Goal: Transaction & Acquisition: Purchase product/service

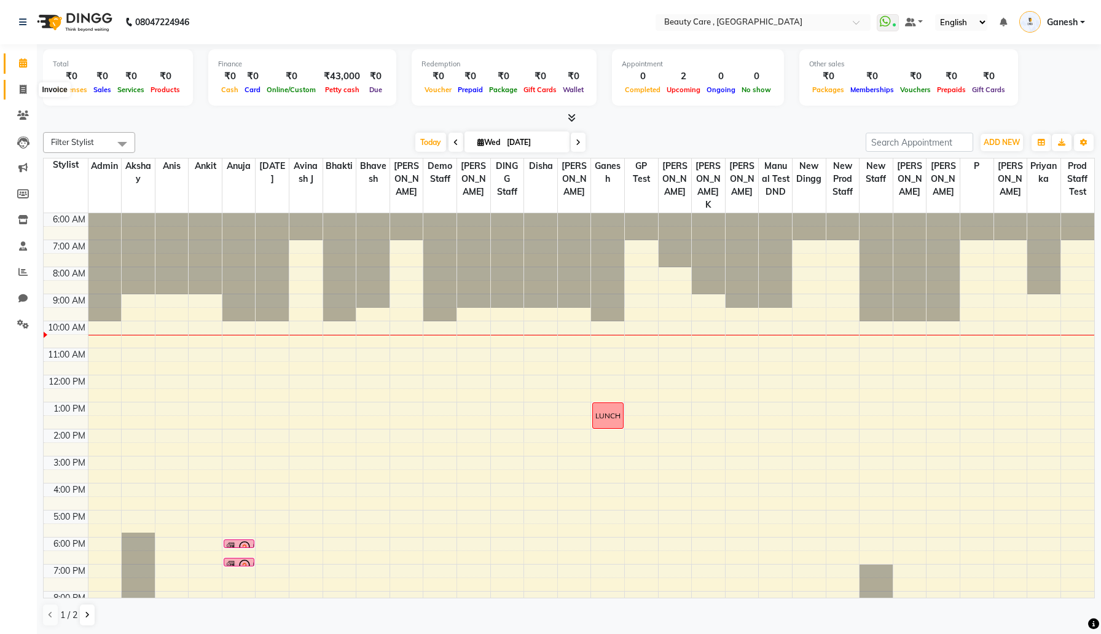
click at [19, 90] on span at bounding box center [23, 90] width 22 height 14
select select "service"
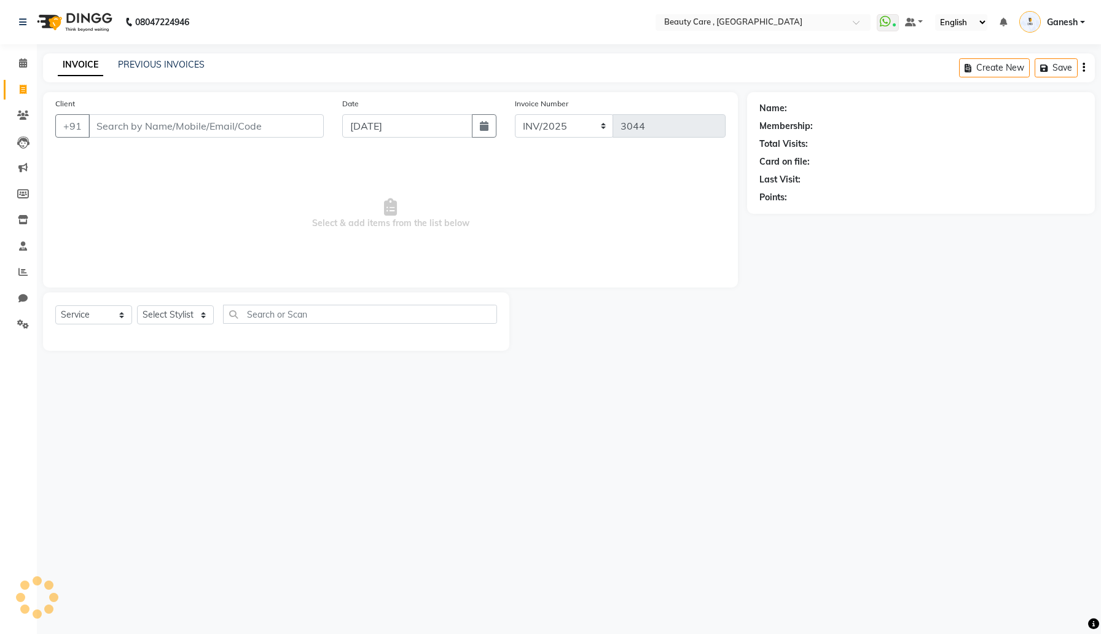
click at [195, 126] on input "Client" at bounding box center [205, 125] width 235 height 23
type input "[PERSON_NAME]"
select select "77828"
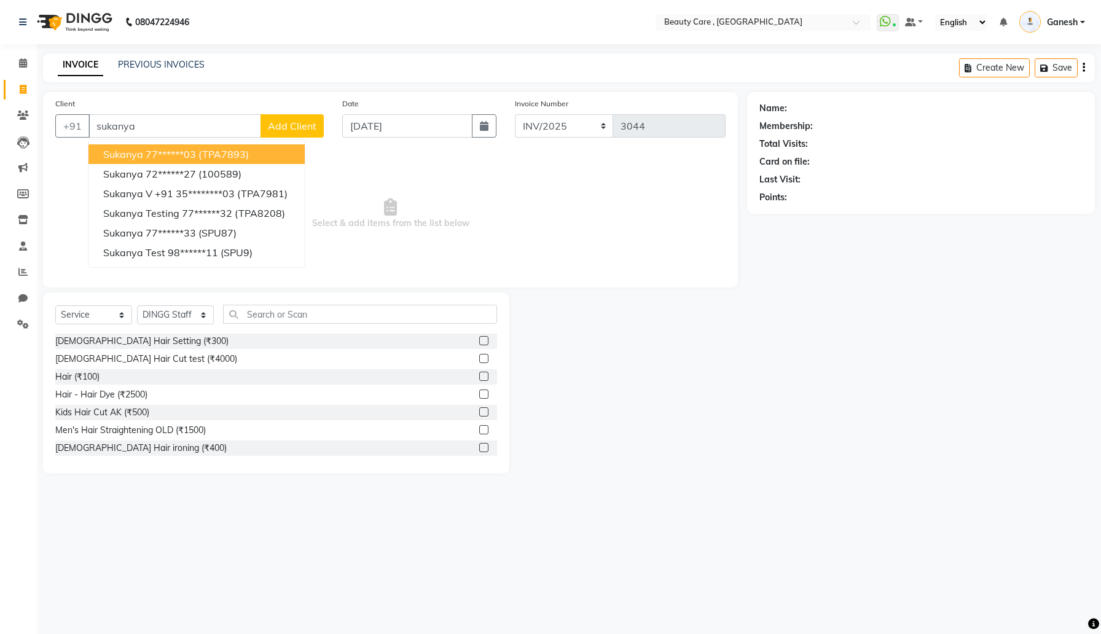
click at [218, 149] on span "(TPA7893)" at bounding box center [223, 154] width 50 height 12
type input "77******03"
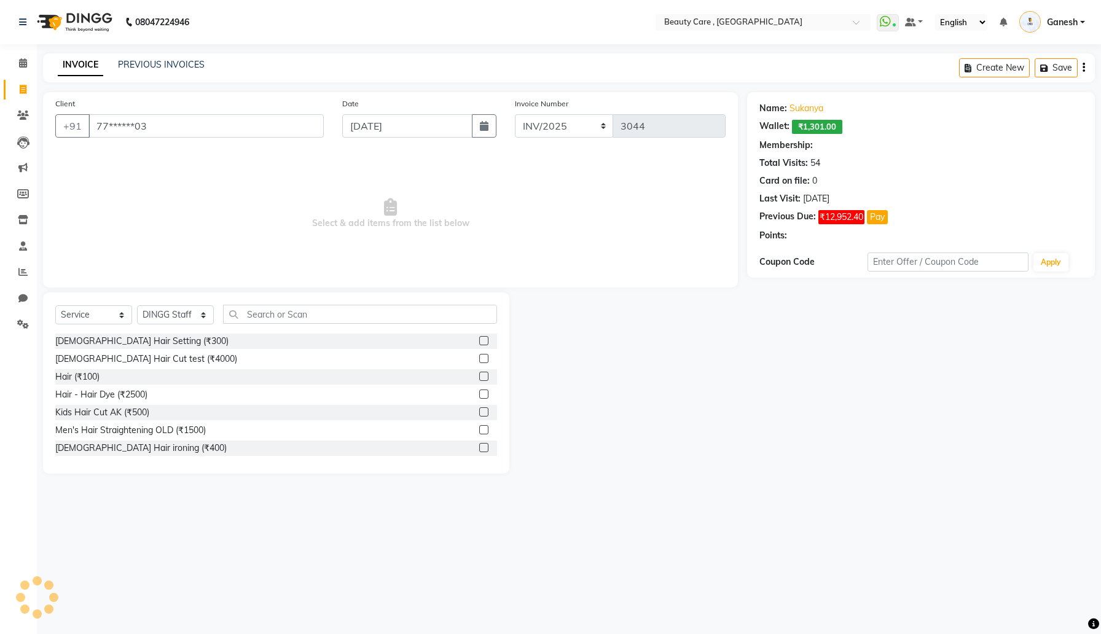
select select "2: Object"
click at [115, 321] on select "Select Service Product Membership Package Voucher Prepaid Gift Card" at bounding box center [93, 314] width 77 height 19
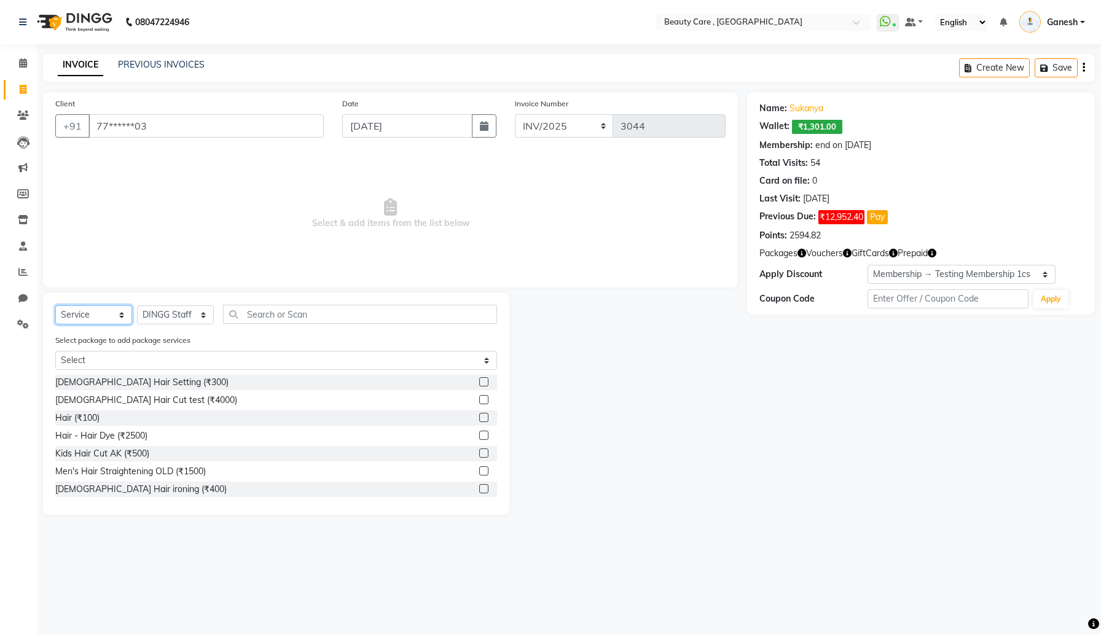
select select "package"
click at [55, 305] on select "Select Service Product Membership Package Voucher Prepaid Gift Card" at bounding box center [93, 314] width 77 height 19
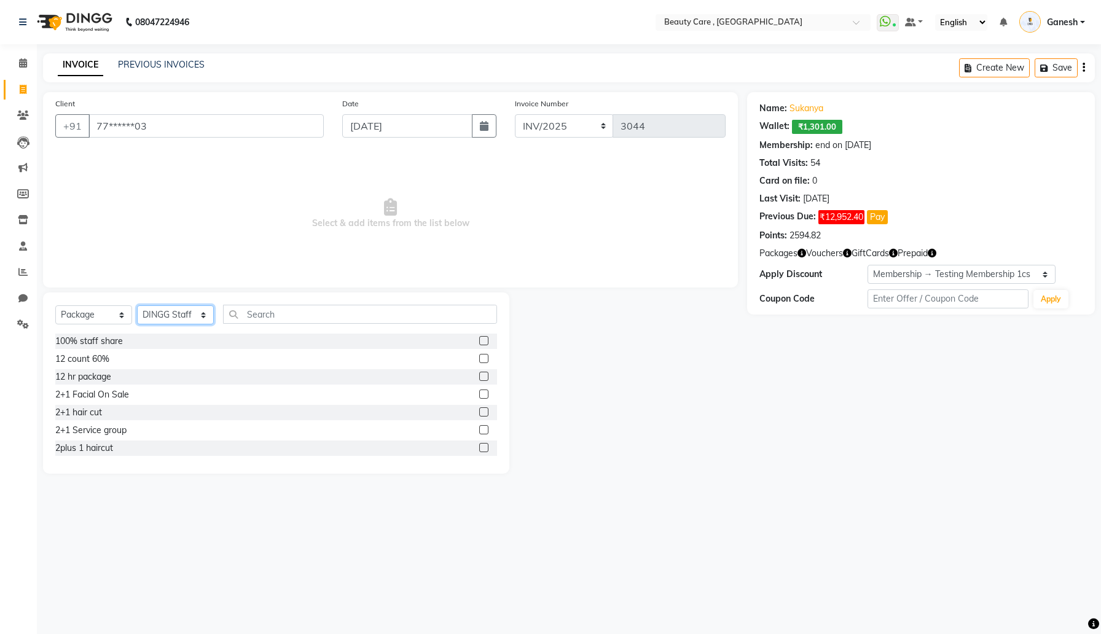
click at [189, 311] on select "Select Stylist Admin Akshay Anis Ankit [PERSON_NAME] [DATE] Avinash [PERSON_NAM…" at bounding box center [175, 314] width 77 height 19
select select "85725"
click at [137, 305] on select "Select Stylist Admin Akshay Anis Ankit [PERSON_NAME] [DATE] Avinash [PERSON_NAM…" at bounding box center [175, 314] width 77 height 19
click at [483, 342] on label at bounding box center [483, 340] width 9 height 9
click at [483, 342] on input "checkbox" at bounding box center [483, 341] width 8 height 8
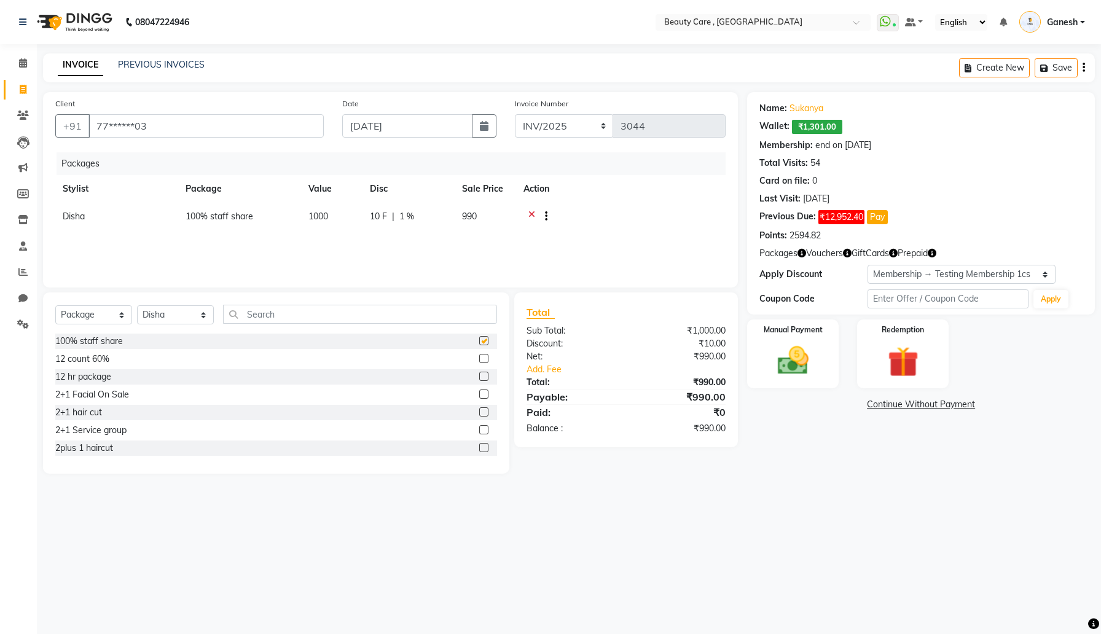
checkbox input "false"
click at [528, 214] on icon at bounding box center [531, 217] width 7 height 15
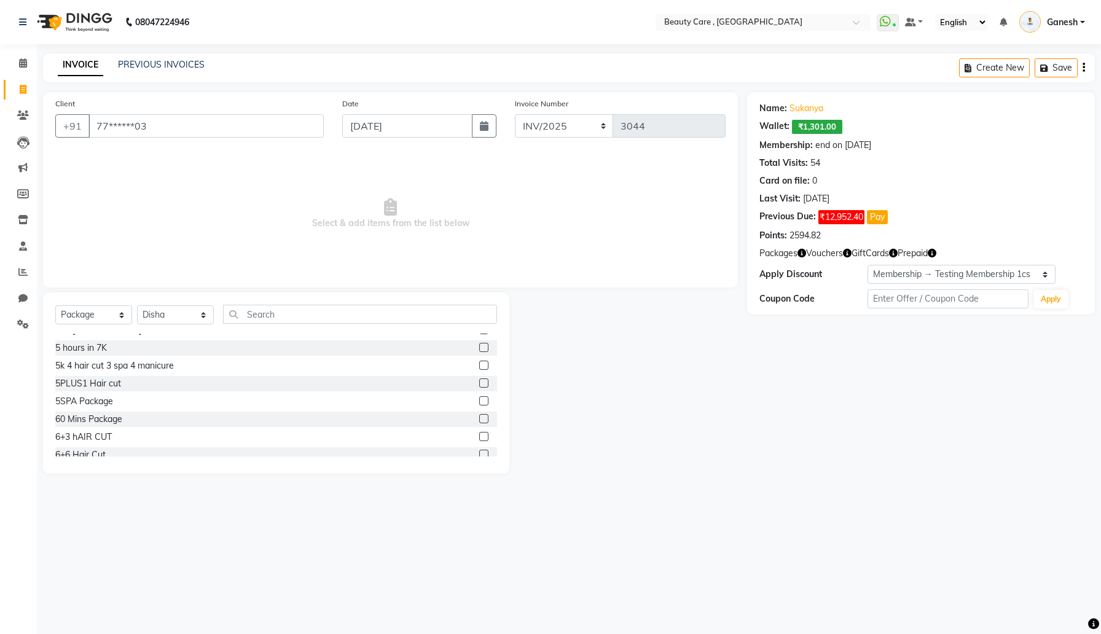
scroll to position [348, 0]
click at [486, 366] on label at bounding box center [483, 366] width 9 height 9
click at [486, 366] on input "checkbox" at bounding box center [483, 367] width 8 height 8
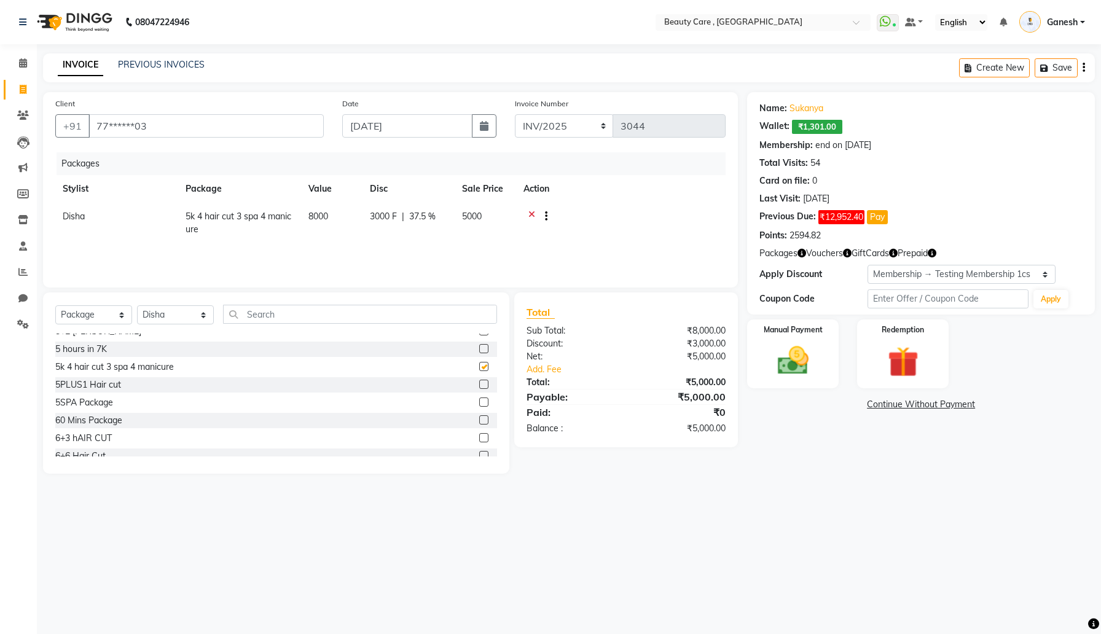
checkbox input "false"
click at [882, 275] on select "Select Membership → Testing Membership 1cs Membership → ABC Gold Membership → G…" at bounding box center [962, 274] width 189 height 19
select select "0:"
click at [868, 265] on select "Select Membership → Testing Membership 1cs Membership → ABC Gold Membership → G…" at bounding box center [962, 274] width 189 height 19
click at [783, 366] on img at bounding box center [793, 360] width 52 height 37
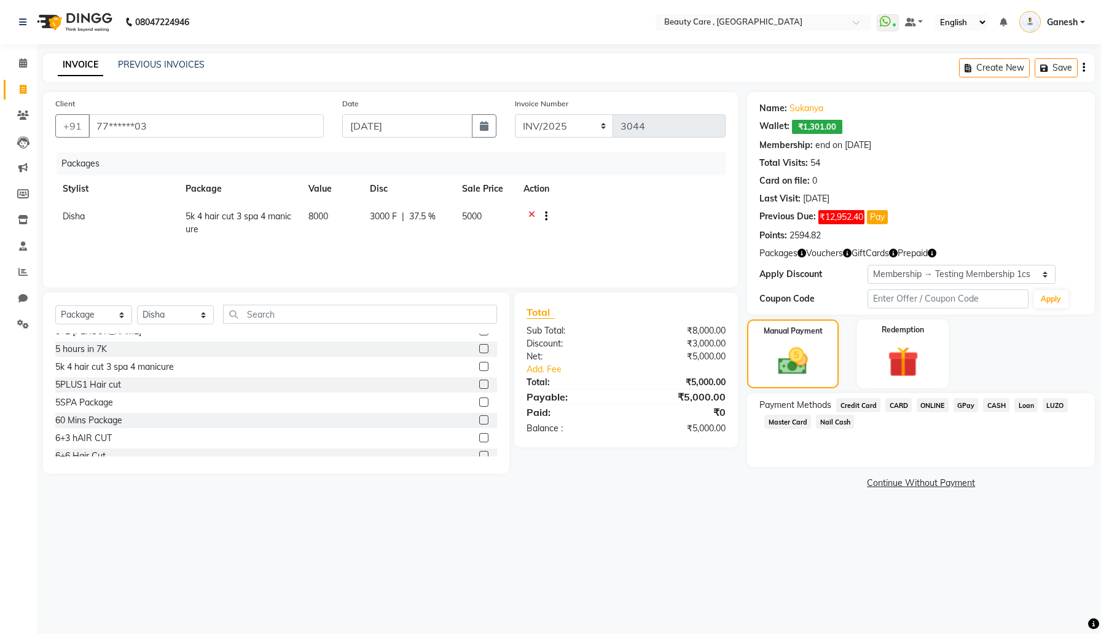
click at [898, 404] on span "CARD" at bounding box center [898, 405] width 26 height 14
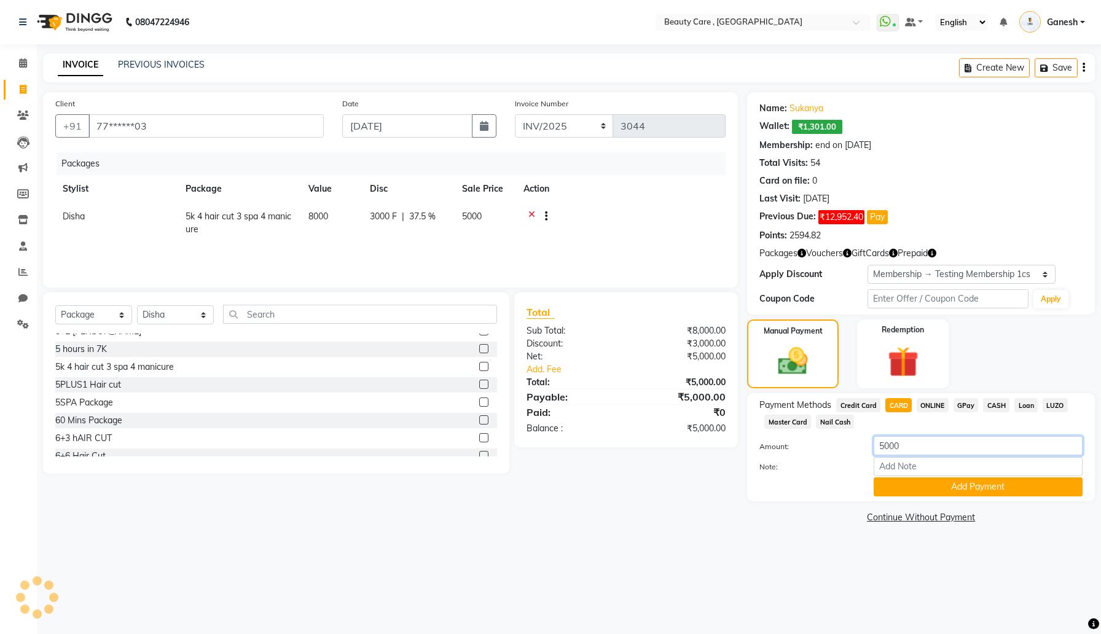
click at [909, 445] on input "5000" at bounding box center [978, 445] width 209 height 19
type input "2000"
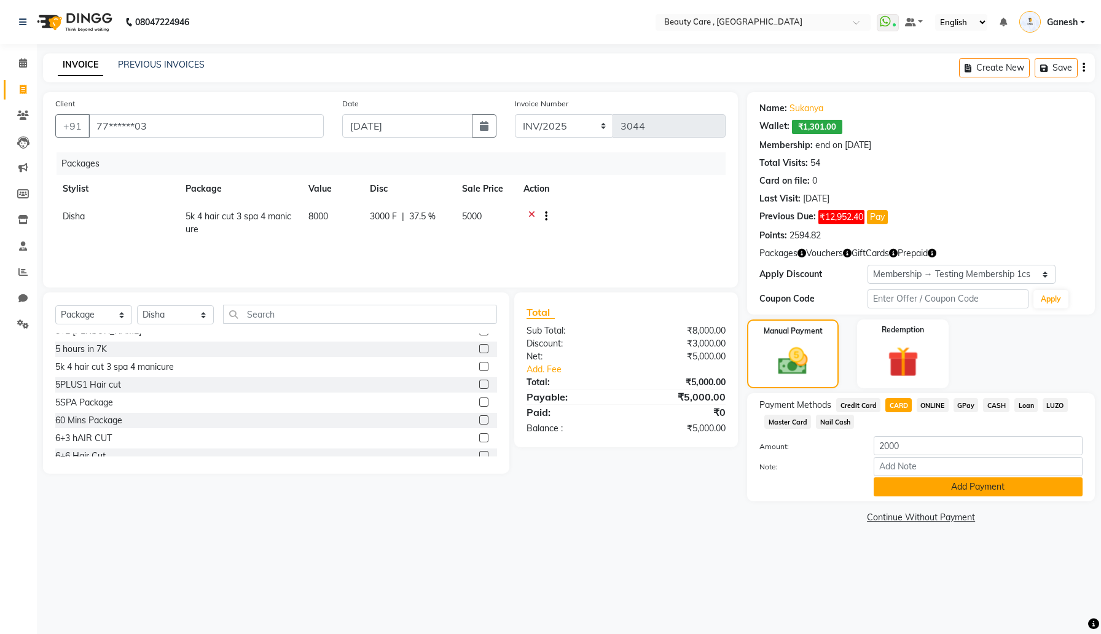
click at [922, 487] on button "Add Payment" at bounding box center [978, 486] width 209 height 19
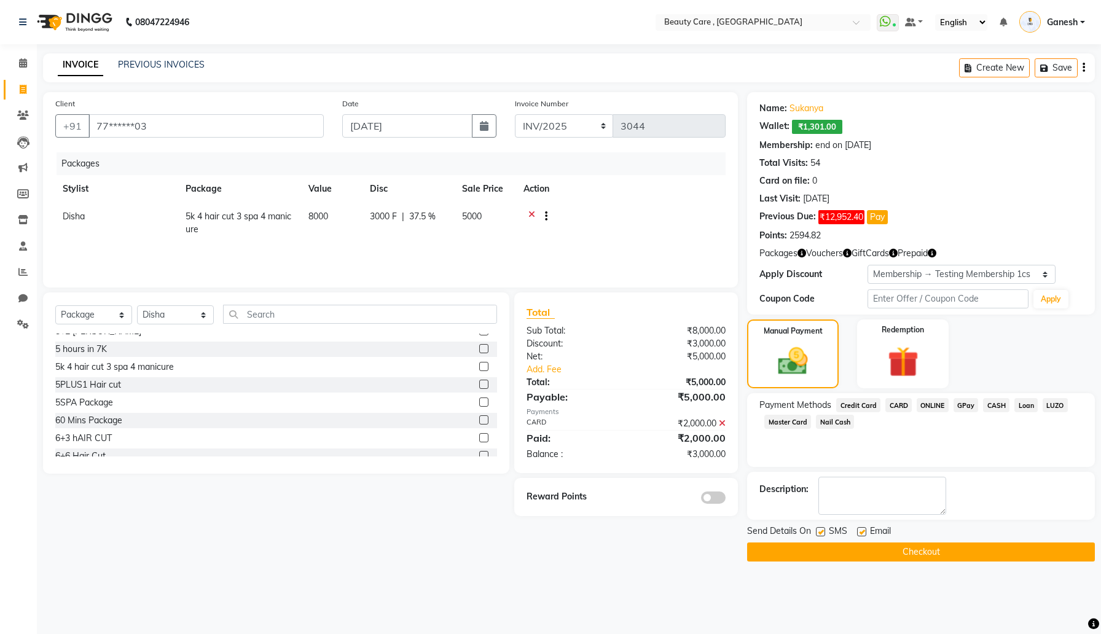
click at [969, 405] on span "GPay" at bounding box center [966, 405] width 25 height 14
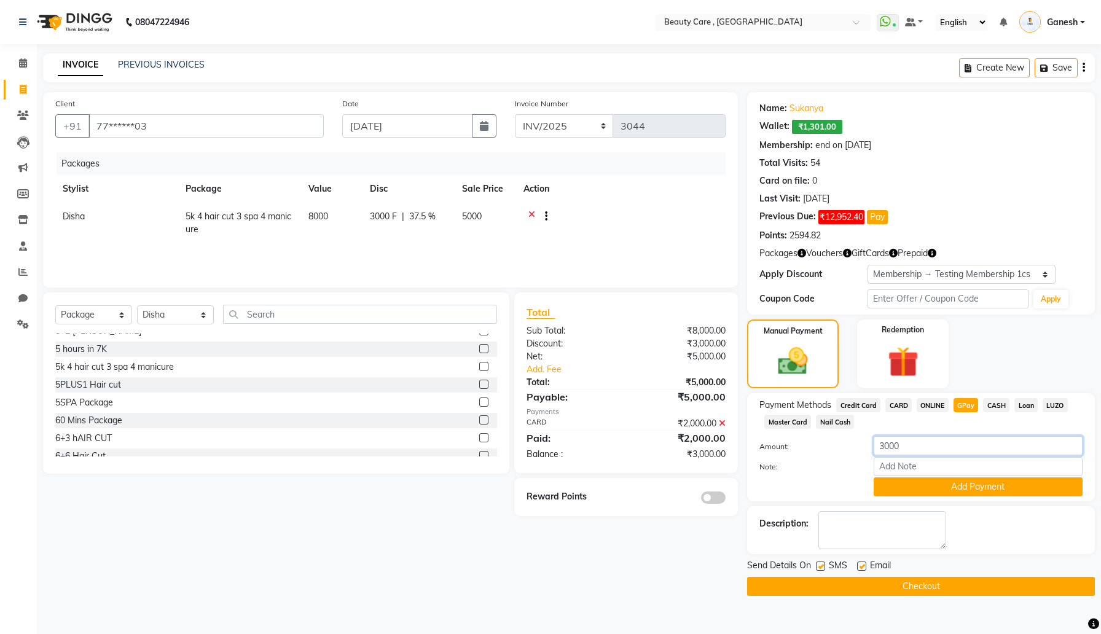
click at [936, 453] on input "3000" at bounding box center [978, 445] width 209 height 19
type input "2000"
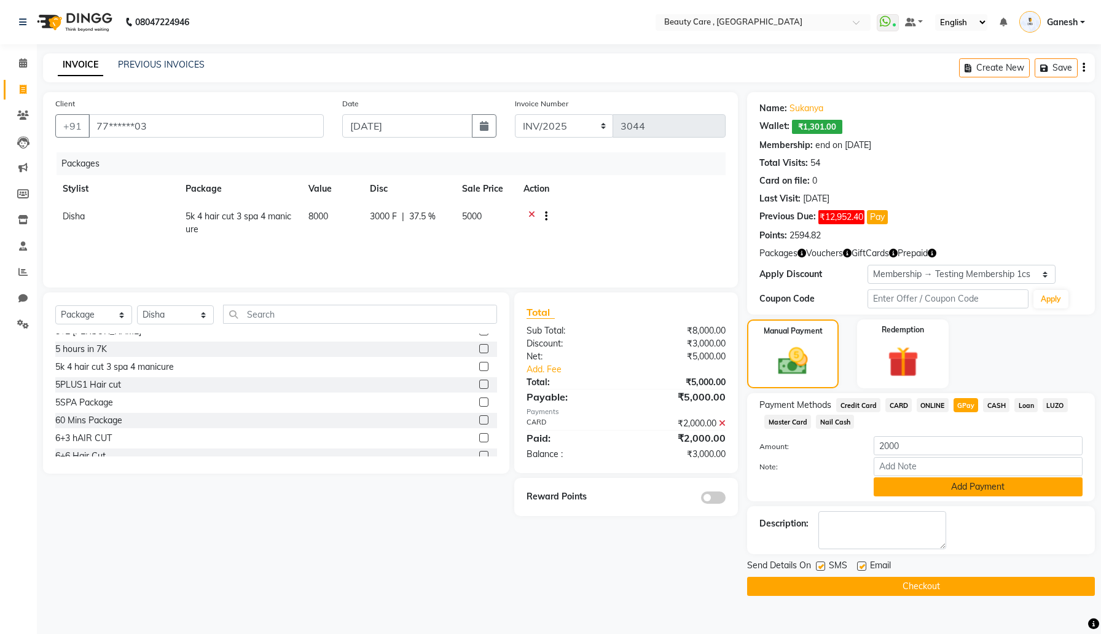
click at [952, 487] on button "Add Payment" at bounding box center [978, 486] width 209 height 19
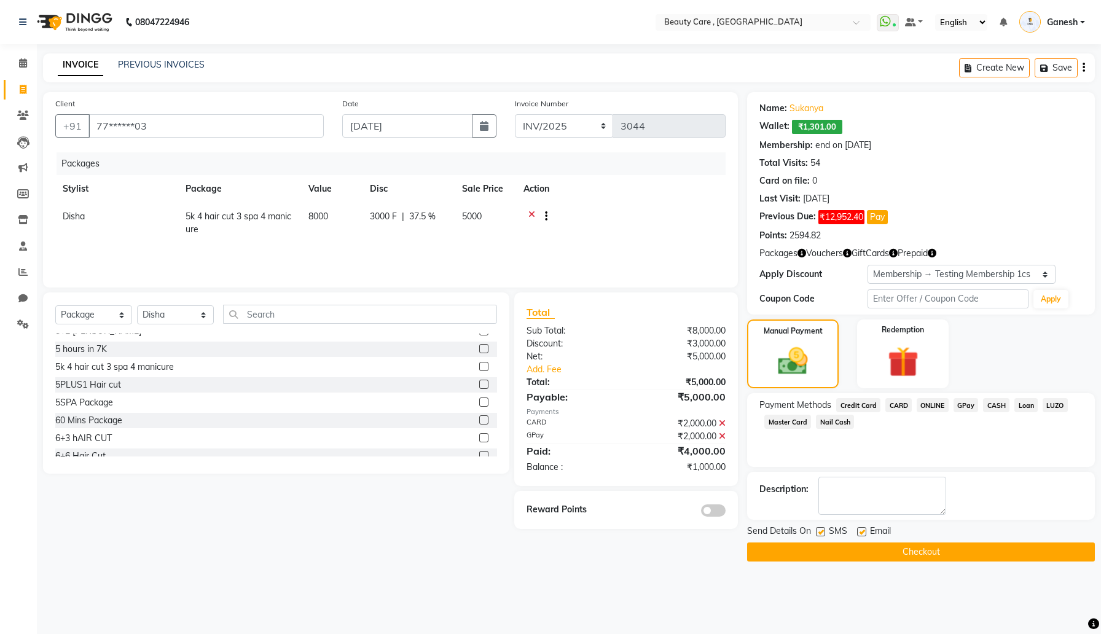
click at [822, 532] on label at bounding box center [820, 531] width 9 height 9
click at [822, 532] on input "checkbox" at bounding box center [820, 532] width 8 height 8
checkbox input "false"
click at [864, 533] on label at bounding box center [861, 531] width 9 height 9
click at [864, 533] on input "checkbox" at bounding box center [861, 532] width 8 height 8
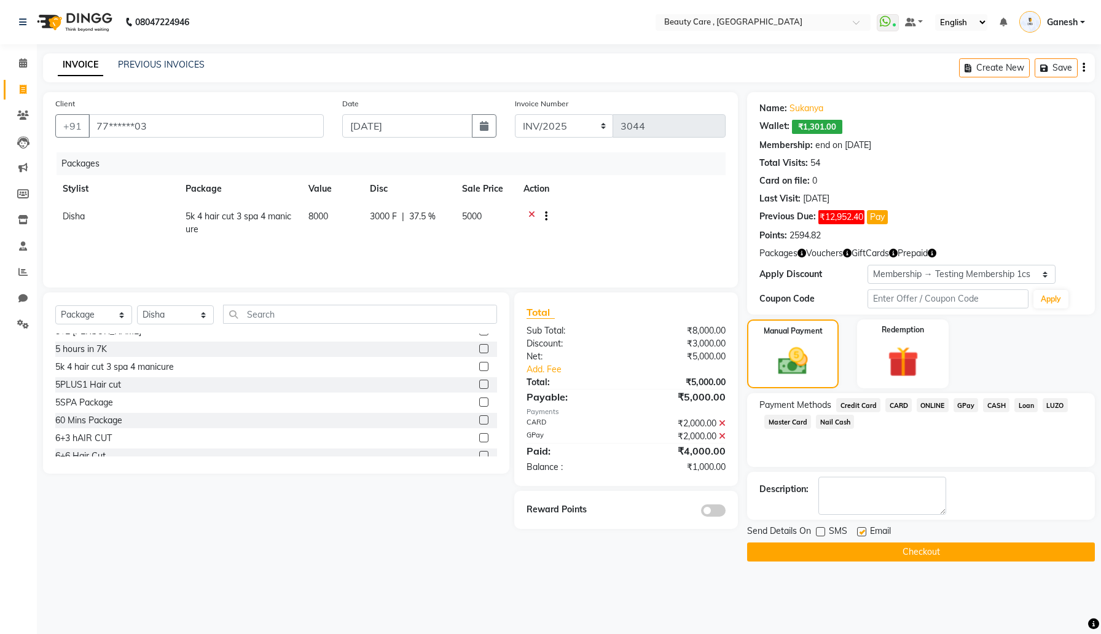
checkbox input "false"
click at [834, 552] on button "Checkout" at bounding box center [921, 552] width 348 height 19
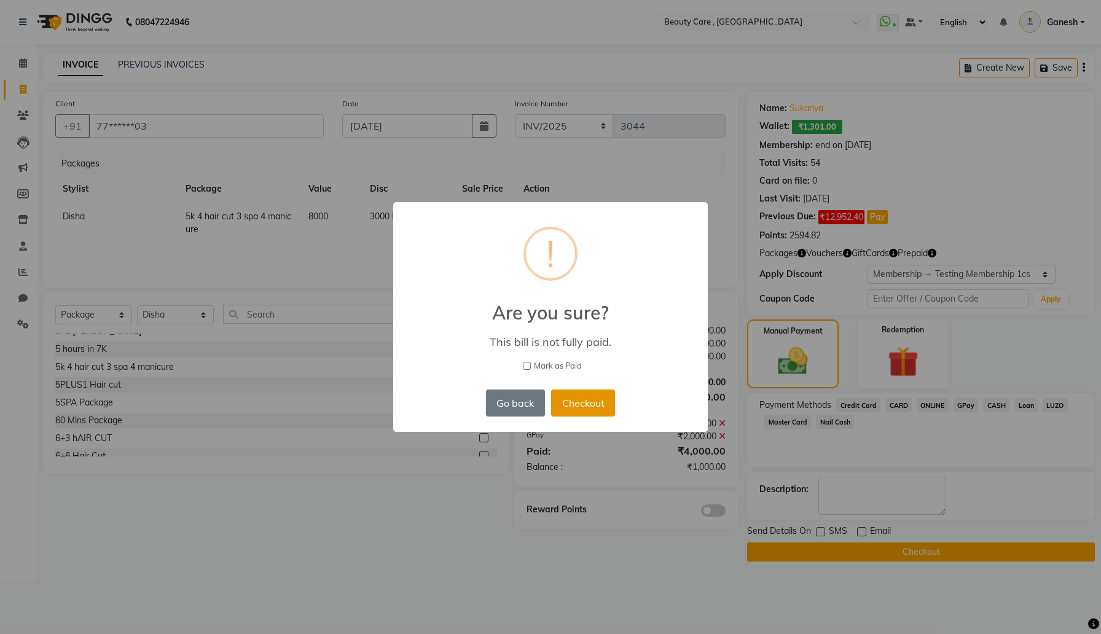
click at [597, 406] on button "Checkout" at bounding box center [583, 403] width 64 height 27
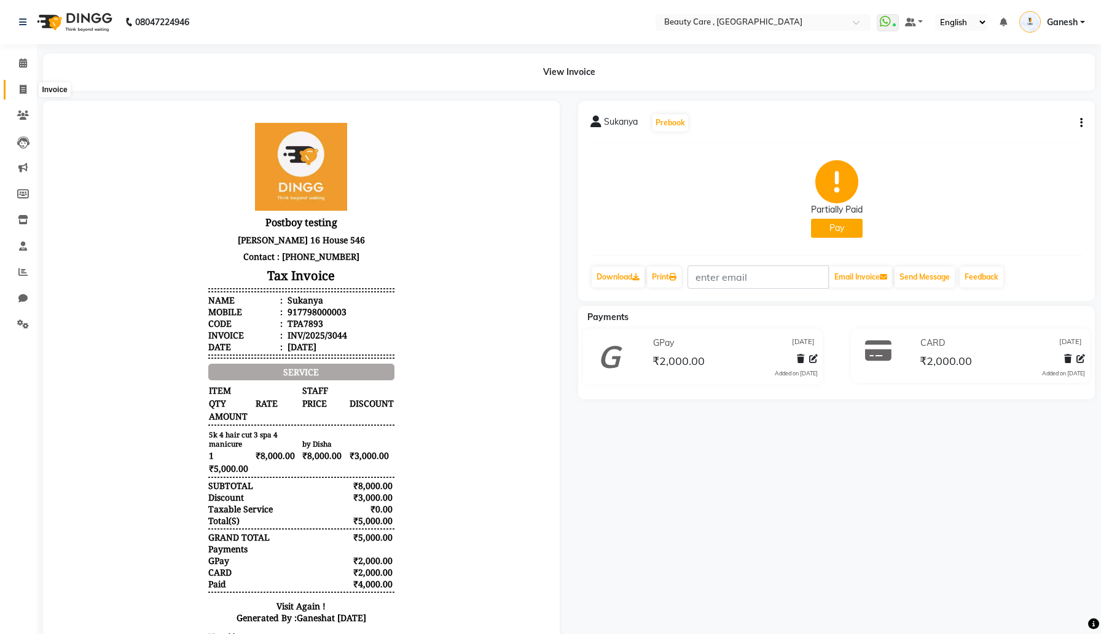
click at [24, 93] on icon at bounding box center [23, 89] width 7 height 9
select select "service"
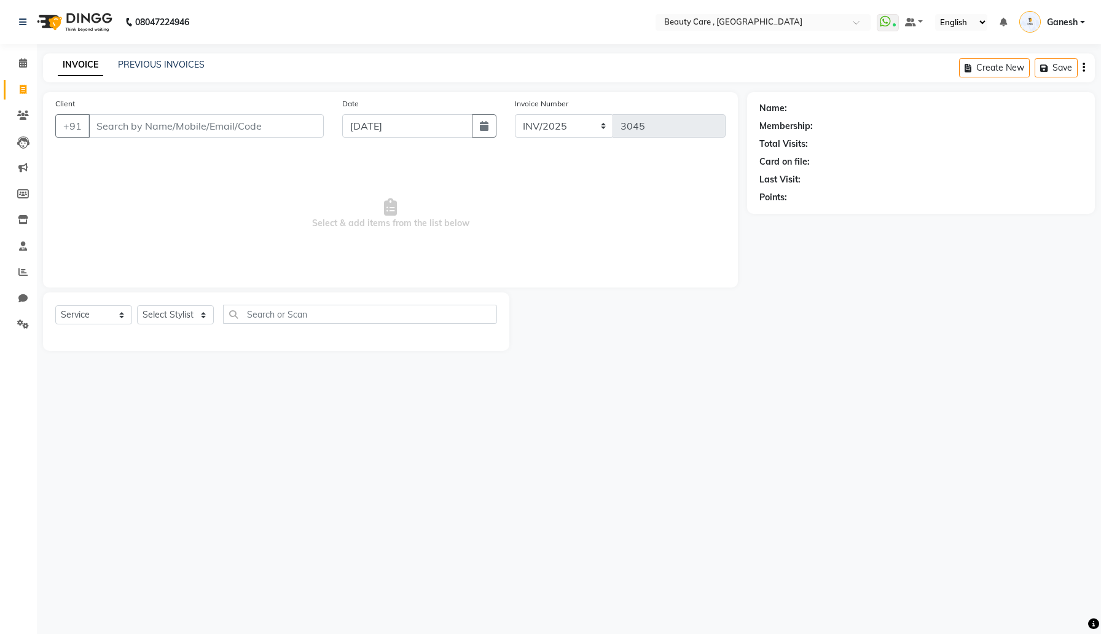
select select "77828"
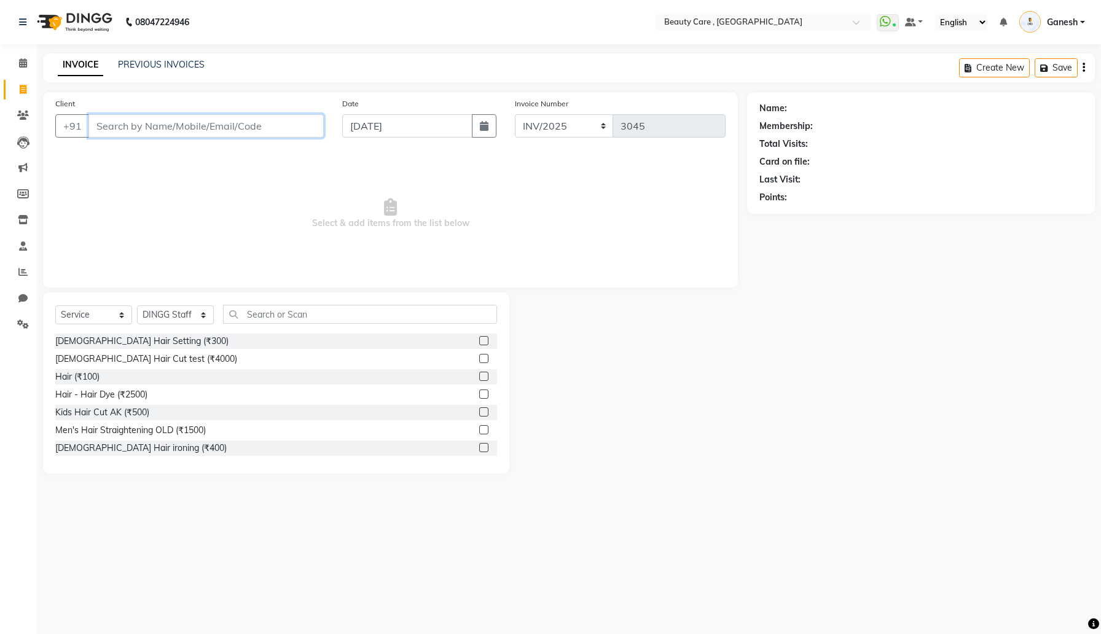
click at [270, 135] on input "Client" at bounding box center [205, 125] width 235 height 23
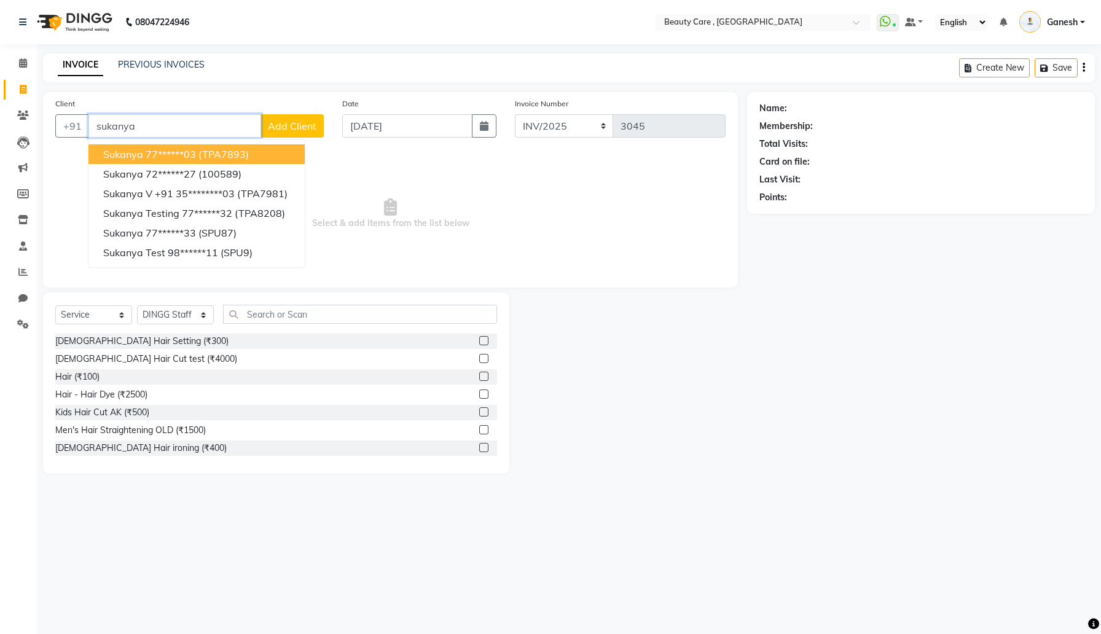
click at [256, 155] on button "Sukanya 77******03 (TPA7893)" at bounding box center [196, 154] width 216 height 20
type input "77******03"
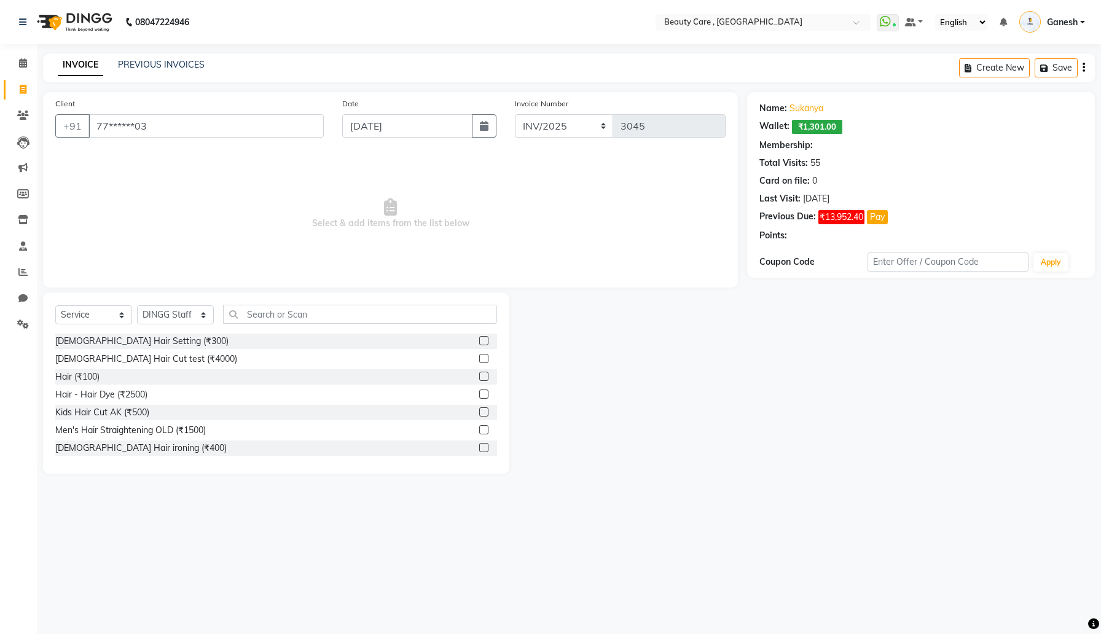
select select "2: Object"
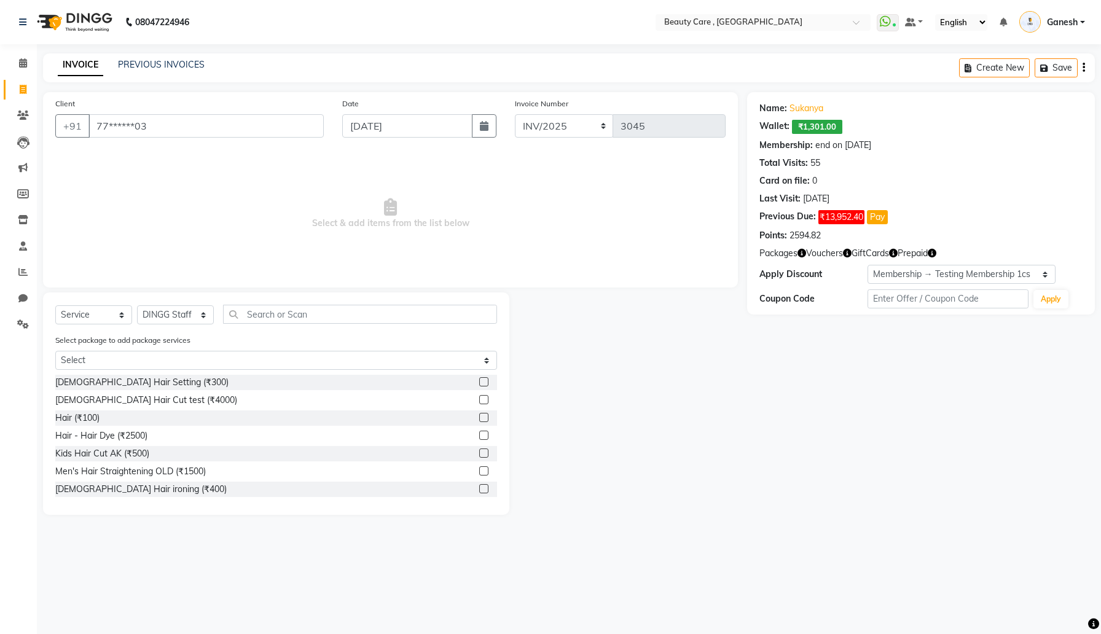
click at [487, 399] on label at bounding box center [483, 399] width 9 height 9
click at [487, 399] on input "checkbox" at bounding box center [483, 400] width 8 height 8
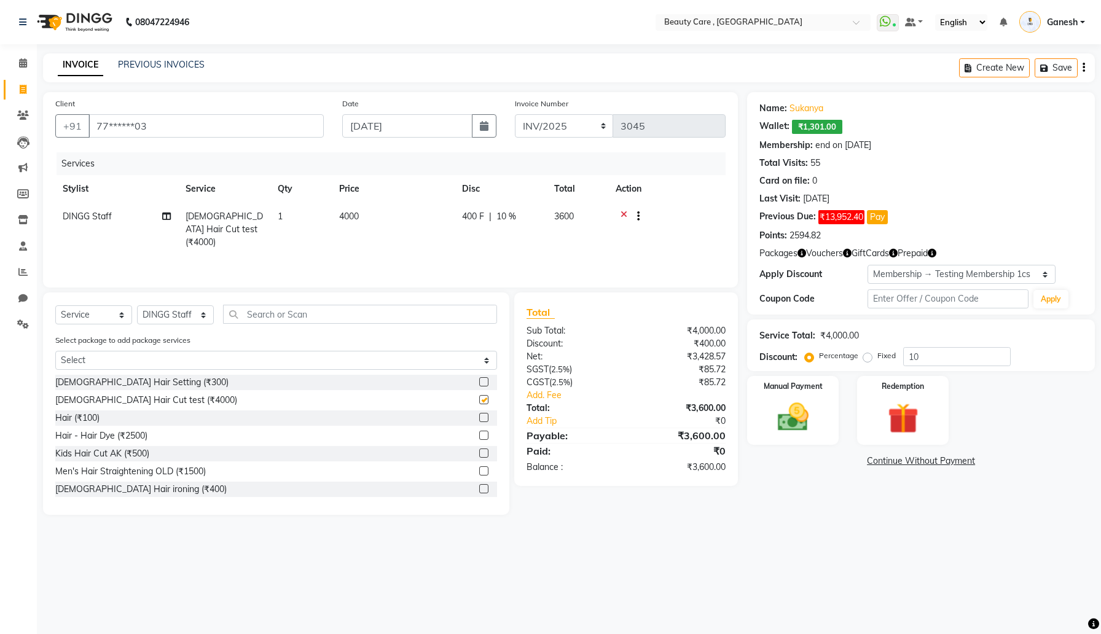
checkbox input "false"
click at [179, 314] on select "Select Stylist Admin Akshay Anis Ankit [PERSON_NAME] [DATE] Avinash [PERSON_NAM…" at bounding box center [175, 314] width 77 height 19
select select "67744"
click at [137, 305] on select "Select Stylist Admin Akshay Anis Ankit [PERSON_NAME] [DATE] Avinash [PERSON_NAM…" at bounding box center [175, 314] width 77 height 19
click at [989, 277] on select "Select Membership → Testing Membership 1cs Membership → ABC Gold Membership → G…" at bounding box center [962, 274] width 189 height 19
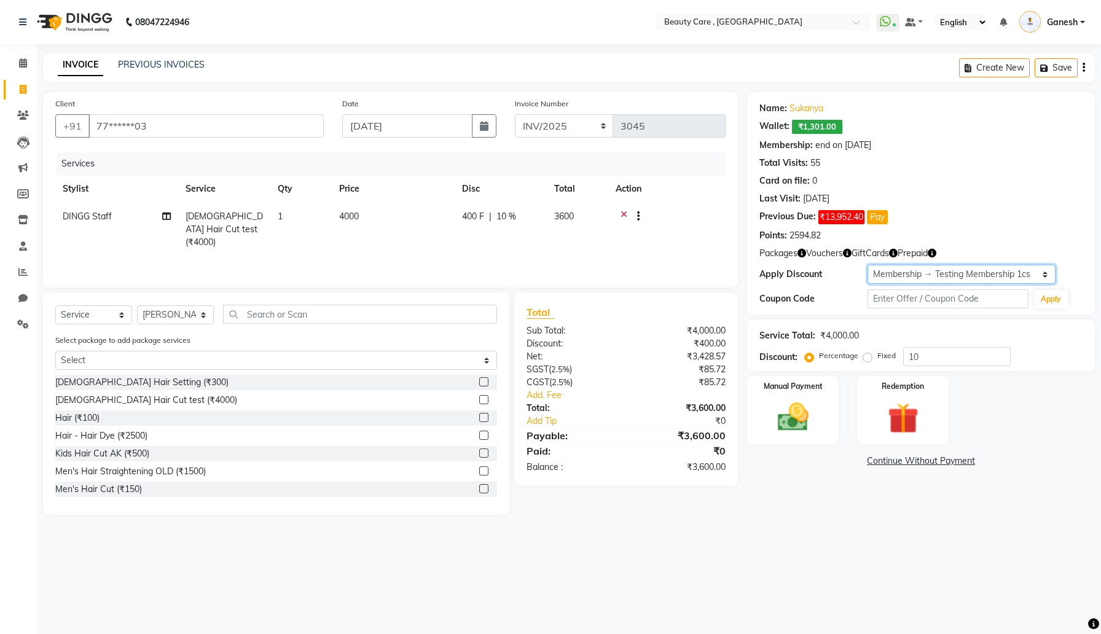
select select "0:"
click at [868, 265] on select "Select Membership → Testing Membership 1cs Membership → ABC Gold Membership → G…" at bounding box center [962, 274] width 189 height 19
type input "0"
click at [800, 430] on img at bounding box center [793, 417] width 52 height 37
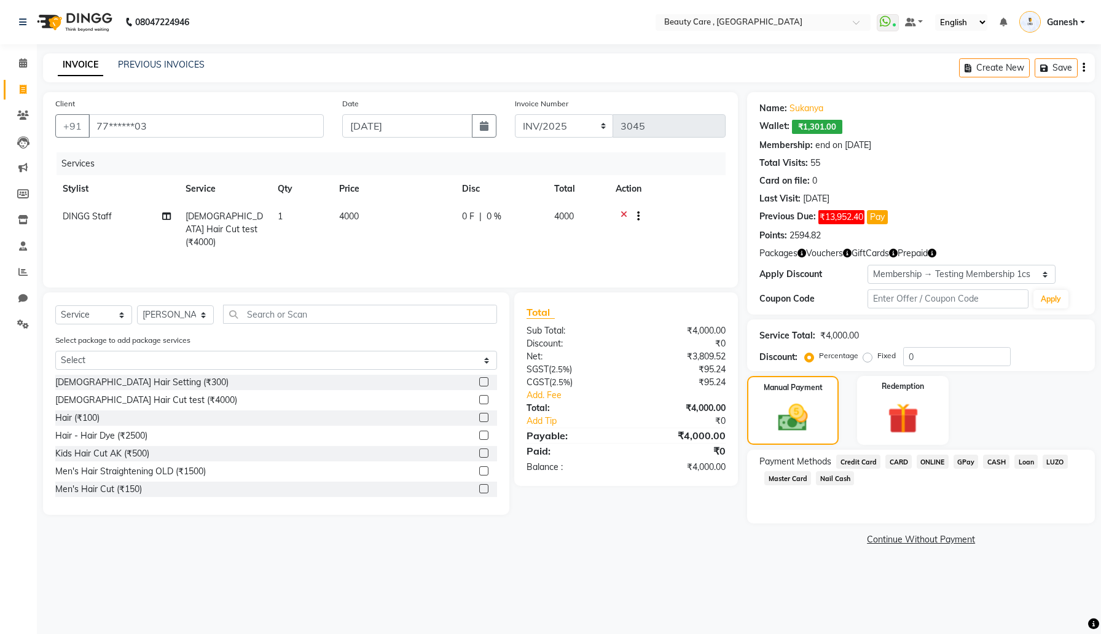
click at [896, 459] on span "CARD" at bounding box center [898, 462] width 26 height 14
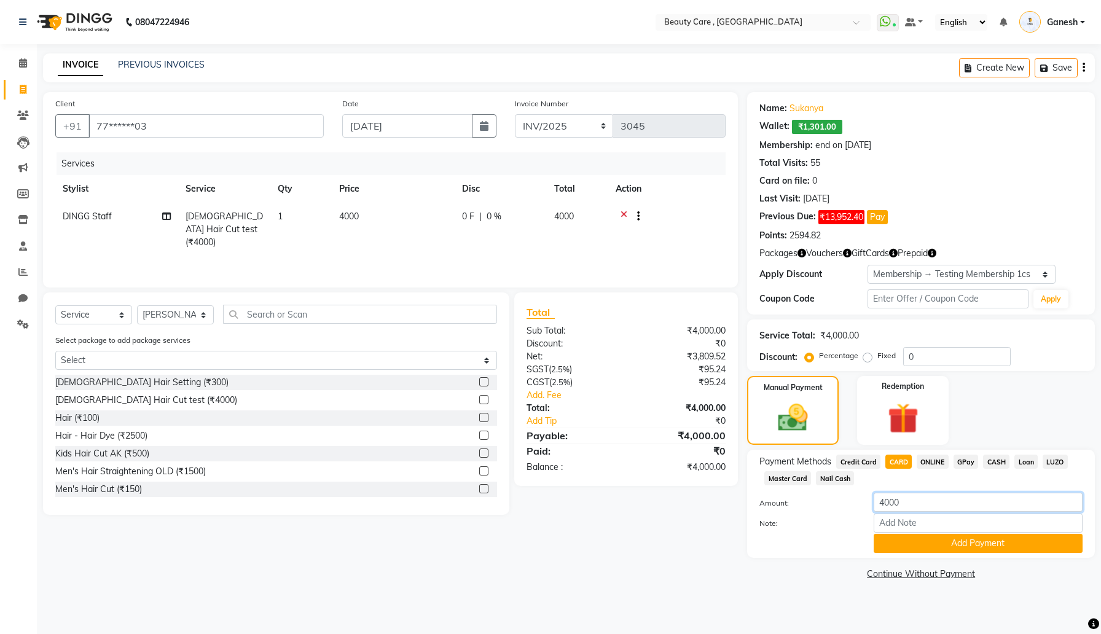
click at [917, 507] on input "4000" at bounding box center [978, 502] width 209 height 19
type input "1000"
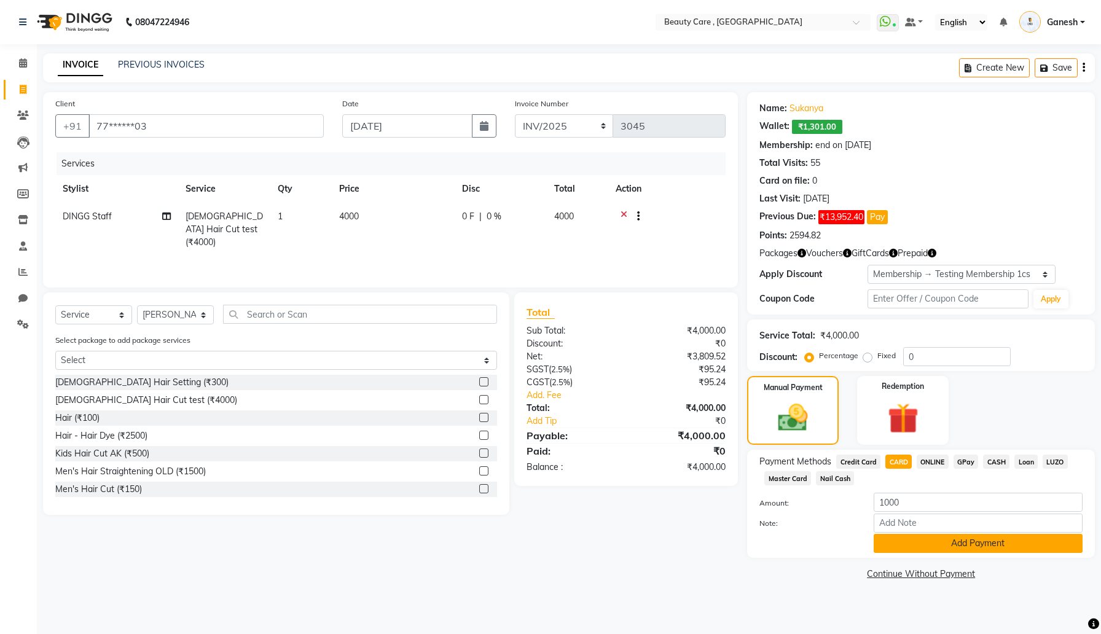
click at [942, 536] on button "Add Payment" at bounding box center [978, 543] width 209 height 19
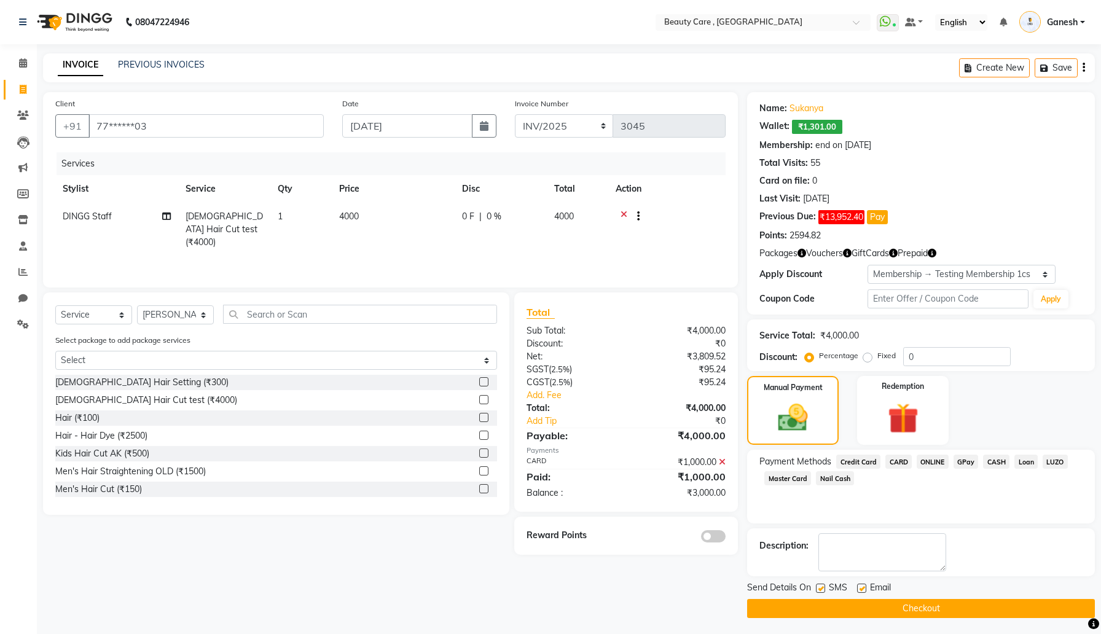
click at [965, 461] on span "GPay" at bounding box center [966, 462] width 25 height 14
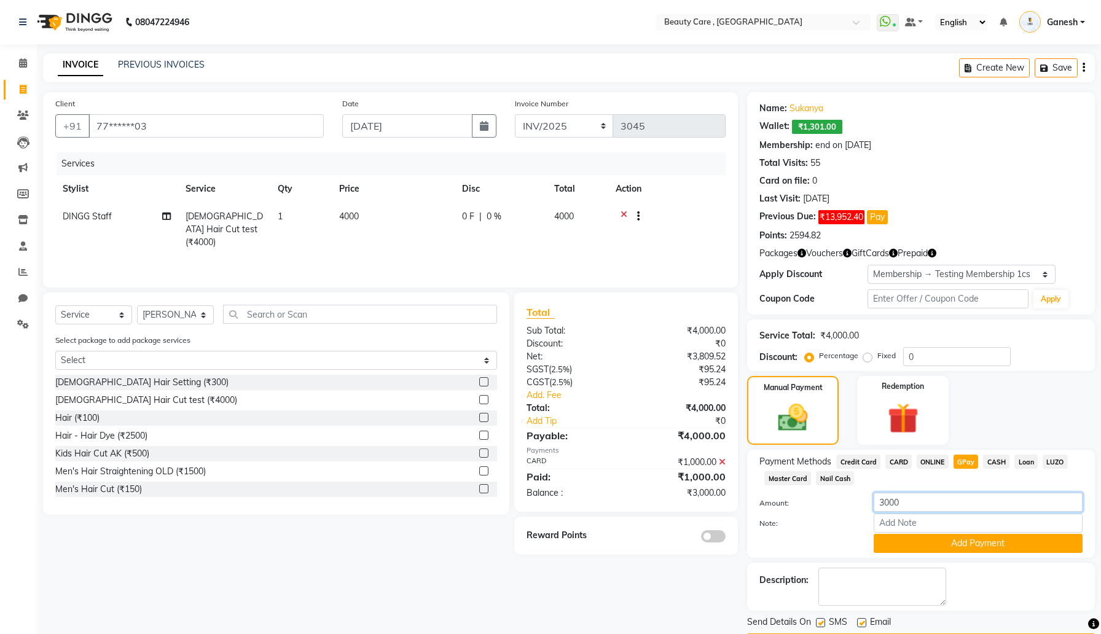
click at [952, 501] on input "3000" at bounding box center [978, 502] width 209 height 19
type input "2000"
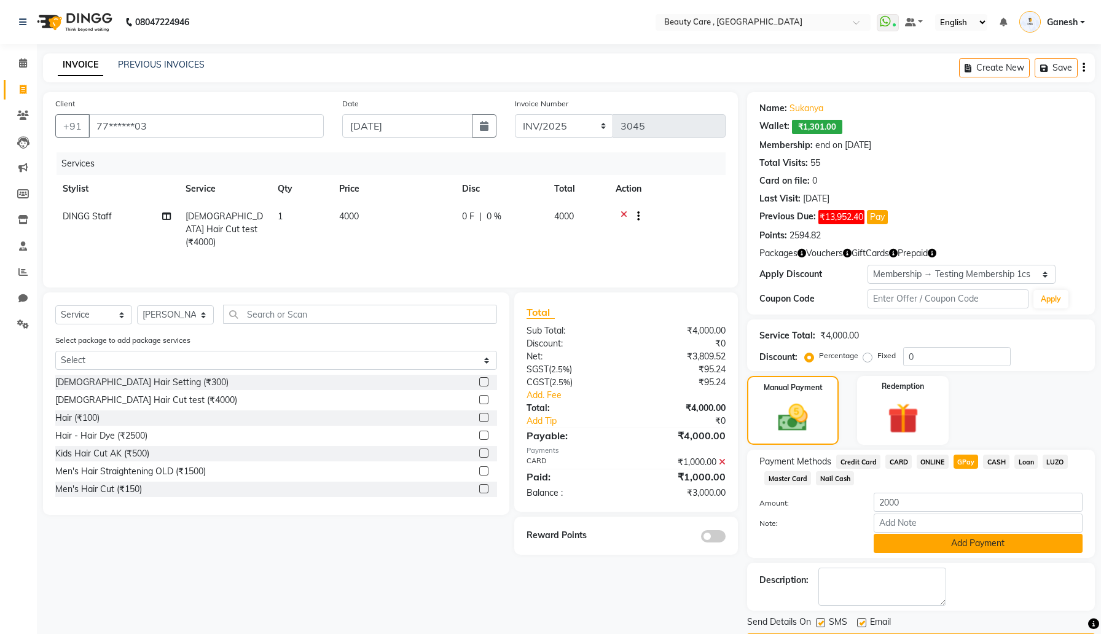
click at [988, 547] on button "Add Payment" at bounding box center [978, 543] width 209 height 19
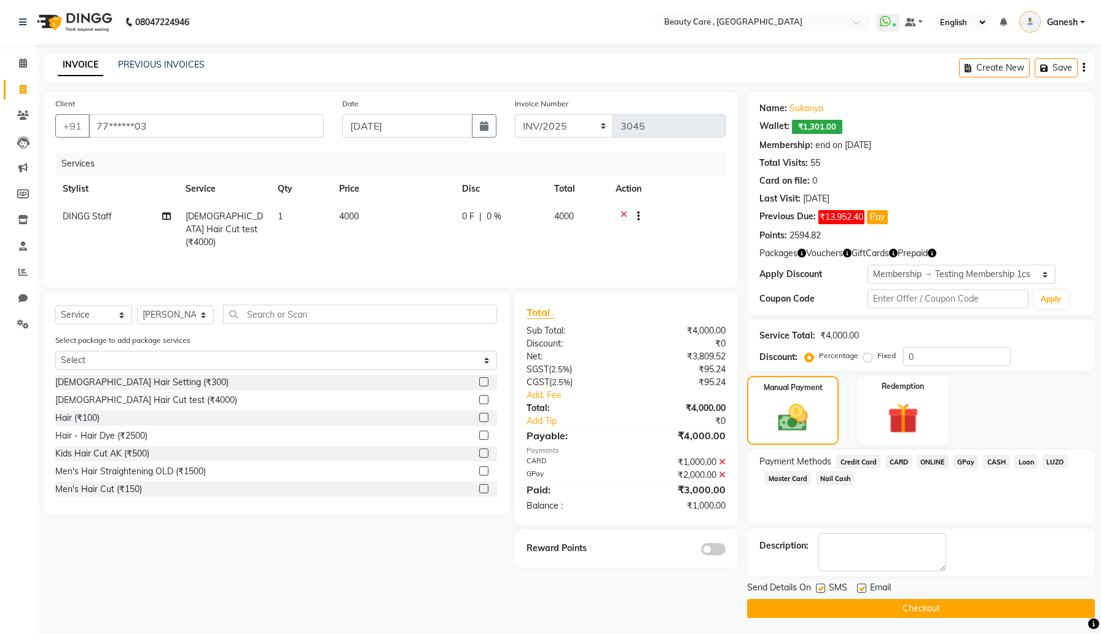
click at [722, 461] on icon at bounding box center [722, 462] width 7 height 9
click at [891, 461] on span "CARD" at bounding box center [898, 462] width 26 height 14
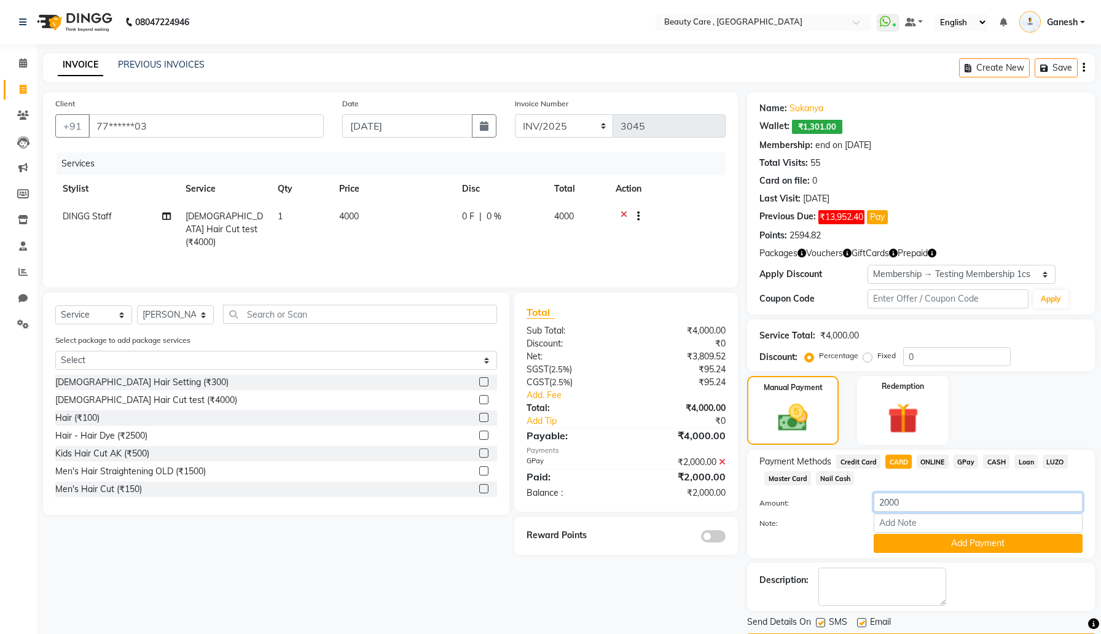
click at [911, 503] on input "2000" at bounding box center [978, 502] width 209 height 19
click at [911, 503] on input "15" at bounding box center [978, 502] width 209 height 19
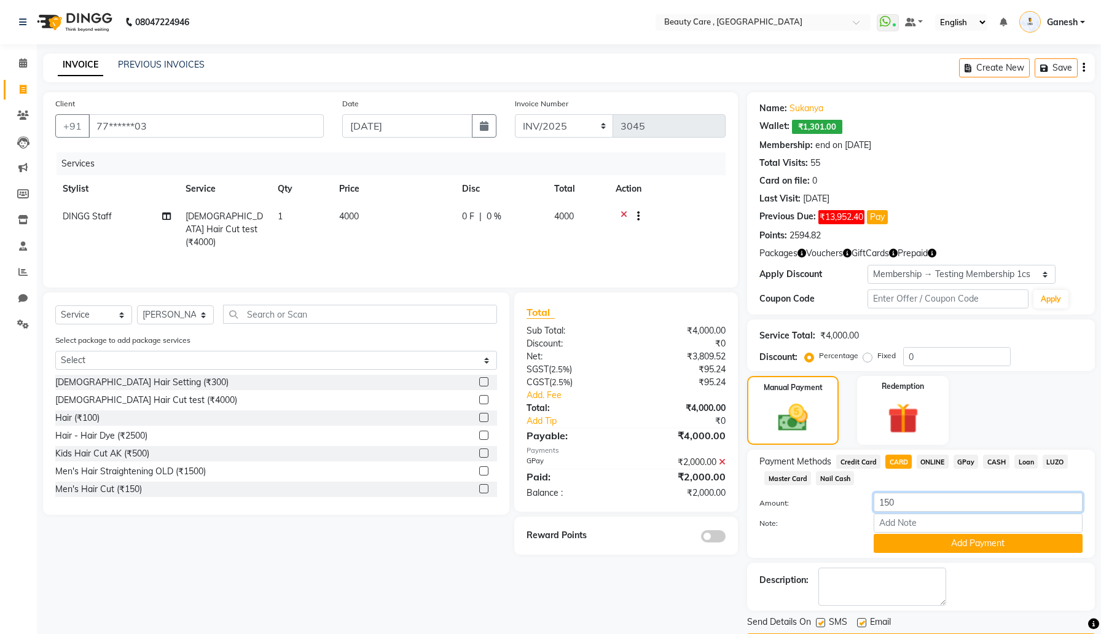
type input "1500"
click at [921, 541] on button "Add Payment" at bounding box center [978, 543] width 209 height 19
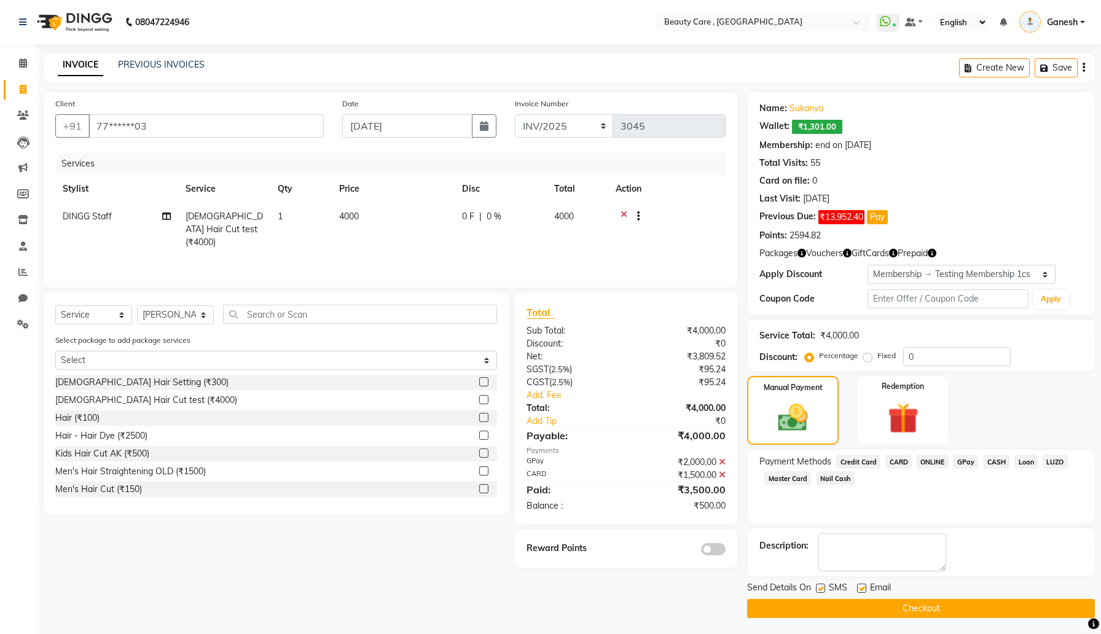
scroll to position [2, 0]
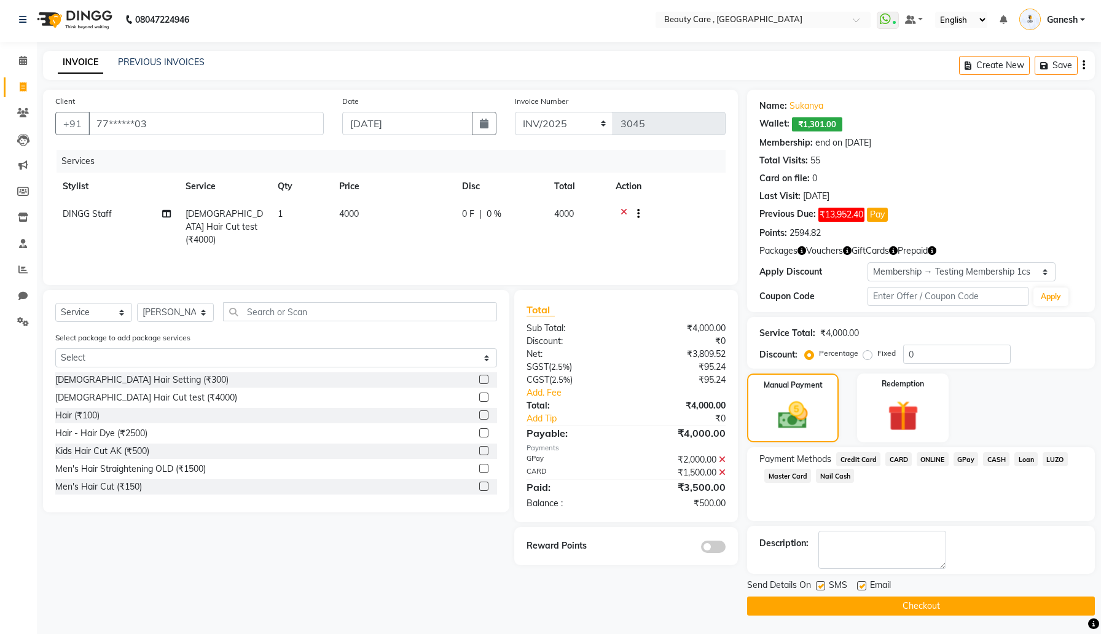
click at [824, 584] on label at bounding box center [820, 585] width 9 height 9
click at [824, 584] on input "checkbox" at bounding box center [820, 586] width 8 height 8
checkbox input "false"
click at [860, 584] on label at bounding box center [861, 585] width 9 height 9
click at [860, 584] on input "checkbox" at bounding box center [861, 586] width 8 height 8
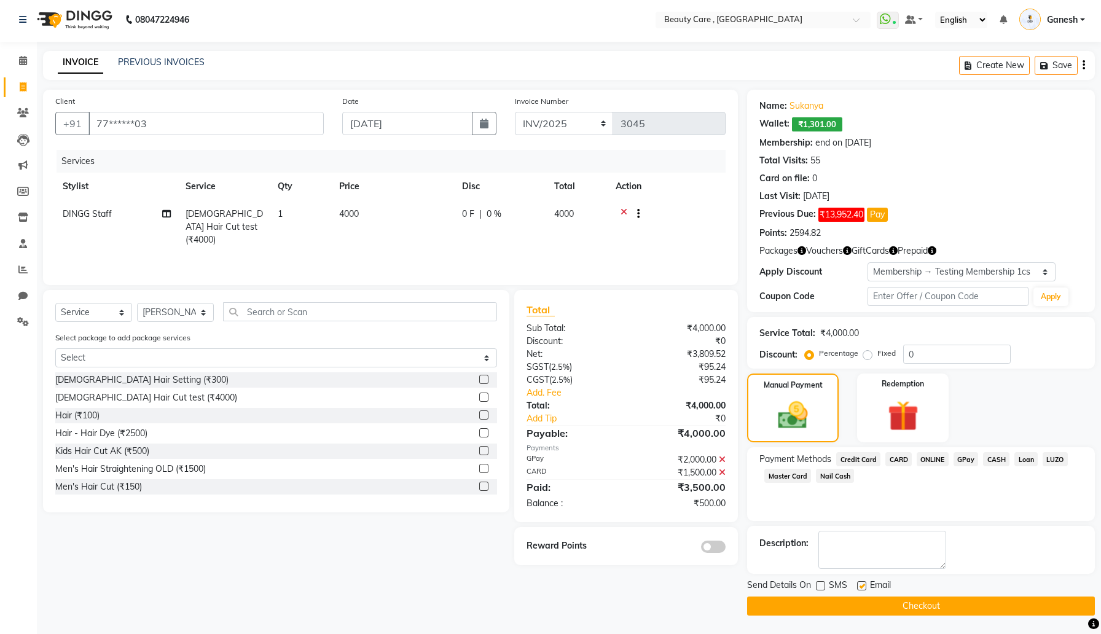
checkbox input "false"
click at [860, 607] on button "Checkout" at bounding box center [921, 606] width 348 height 19
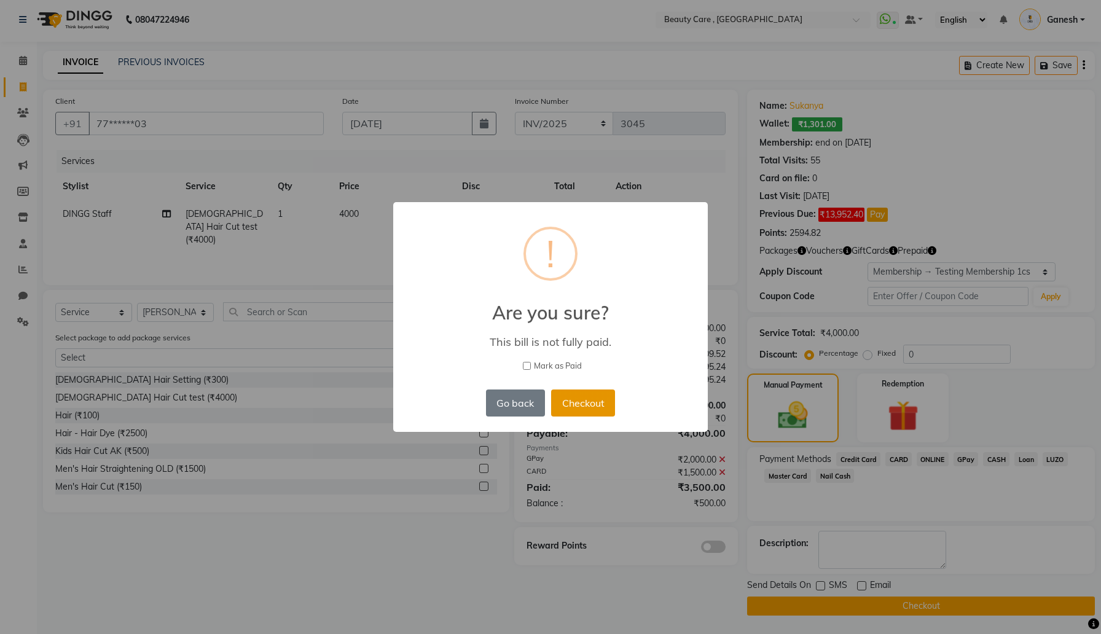
click at [591, 406] on button "Checkout" at bounding box center [583, 403] width 64 height 27
